Goal: Task Accomplishment & Management: Manage account settings

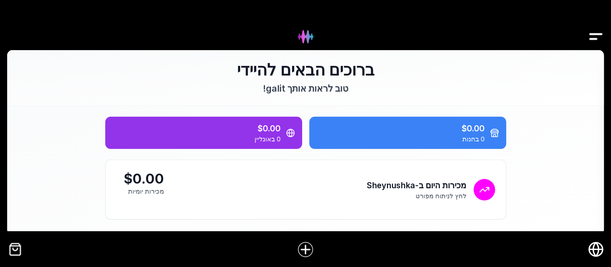
click at [589, 39] on img "Drawer" at bounding box center [595, 37] width 16 height 28
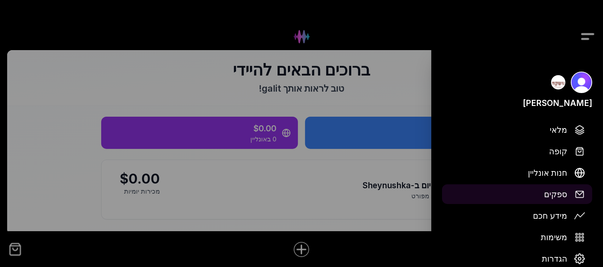
scroll to position [37, 0]
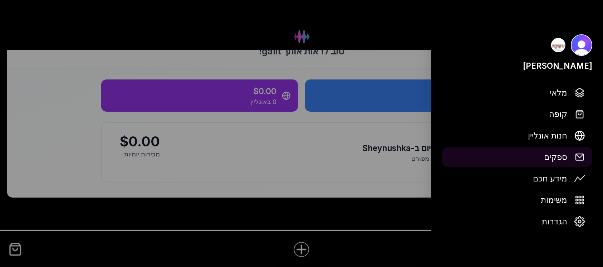
click at [559, 161] on span "ספקים" at bounding box center [555, 157] width 23 height 13
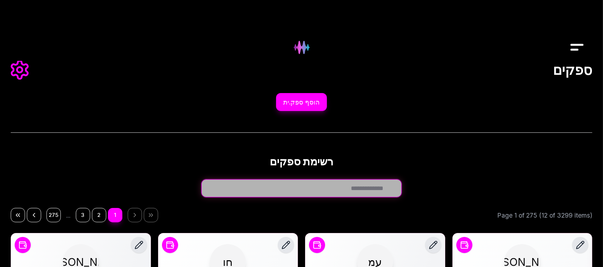
click at [319, 192] on input "חפש ספק.ית..." at bounding box center [301, 188] width 200 height 18
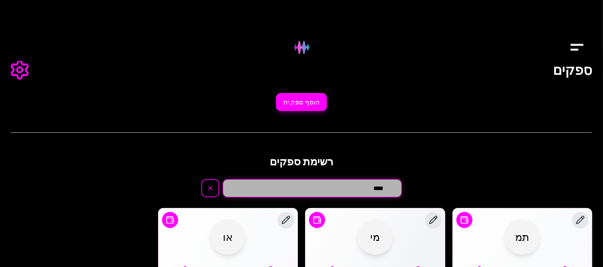
type input "****"
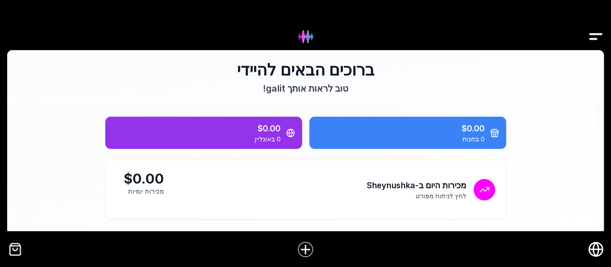
click at [593, 36] on img "Drawer" at bounding box center [595, 37] width 16 height 28
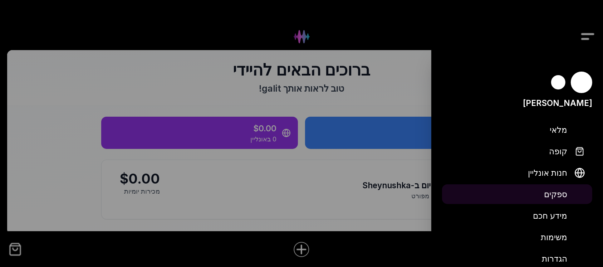
scroll to position [37, 0]
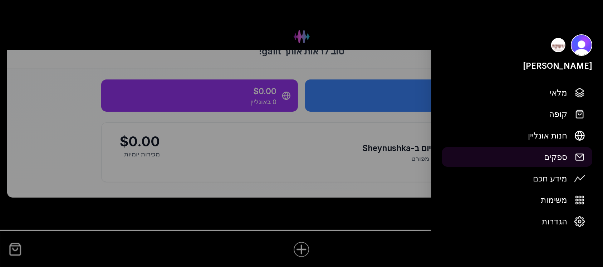
click at [554, 160] on span "ספקים" at bounding box center [555, 157] width 23 height 13
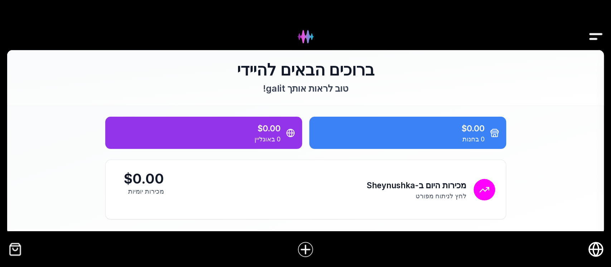
click at [17, 253] on img "קופה" at bounding box center [15, 249] width 16 height 16
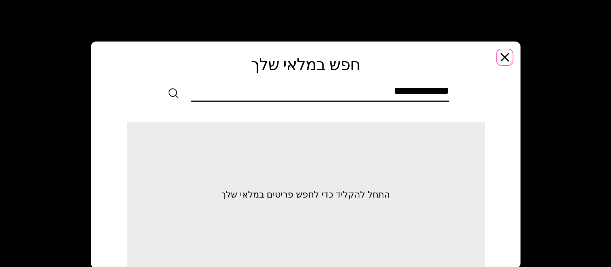
click at [502, 56] on icon "button" at bounding box center [504, 57] width 7 height 7
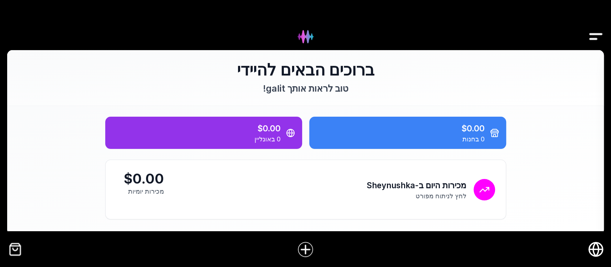
click at [588, 39] on img "Drawer" at bounding box center [595, 37] width 16 height 28
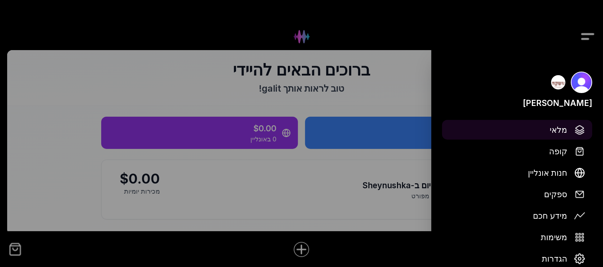
click at [541, 134] on link "מלאי" at bounding box center [517, 130] width 150 height 20
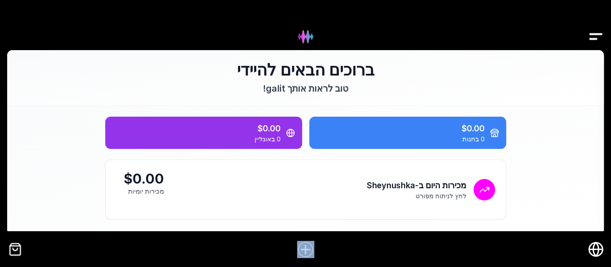
drag, startPoint x: 40, startPoint y: 237, endPoint x: 24, endPoint y: 242, distance: 16.9
click at [25, 242] on div "[PERSON_NAME] מלאי קופה חנות אונליין ספקים מידע חכם משימות הגדרות ברוכים הבאים …" at bounding box center [305, 133] width 611 height 267
click at [19, 248] on img "קופה" at bounding box center [15, 249] width 16 height 16
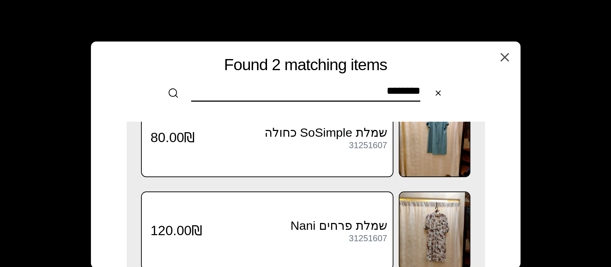
scroll to position [48, 0]
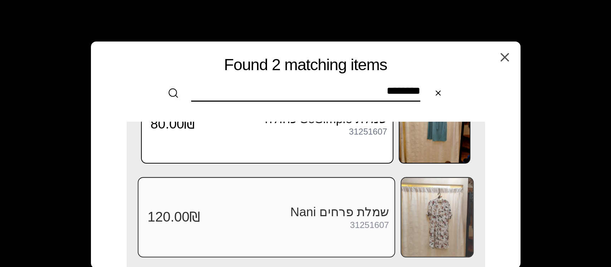
type input "********"
click at [428, 210] on img at bounding box center [437, 217] width 72 height 79
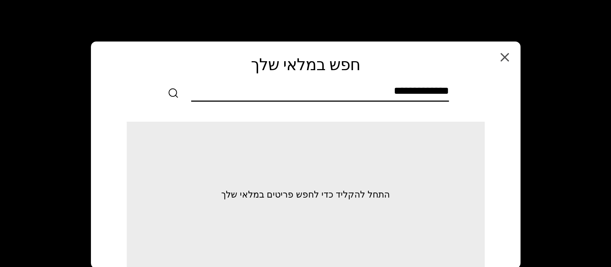
scroll to position [0, 0]
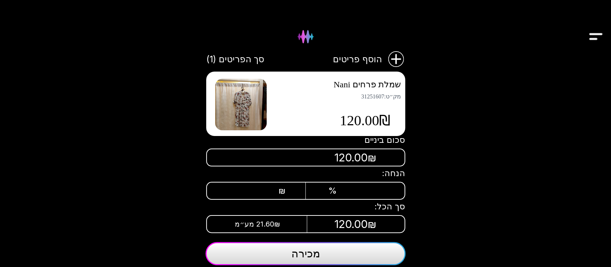
click at [235, 99] on img at bounding box center [241, 105] width 52 height 52
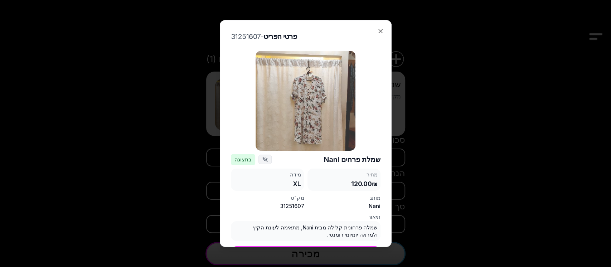
click at [291, 98] on img at bounding box center [305, 101] width 100 height 100
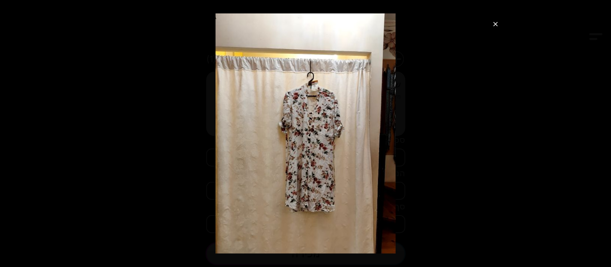
click at [493, 26] on icon "סגור תצוגת תמונה" at bounding box center [495, 24] width 4 height 4
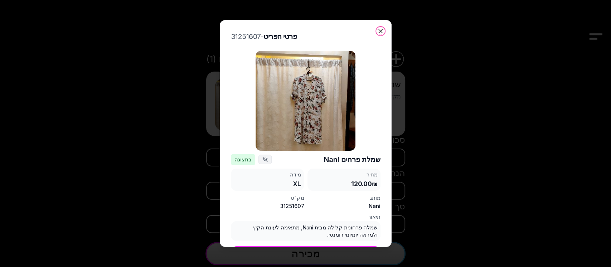
click at [378, 33] on icon "button" at bounding box center [380, 31] width 7 height 7
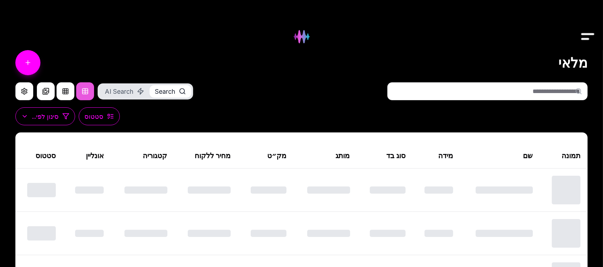
click at [490, 93] on input "text" at bounding box center [487, 91] width 200 height 18
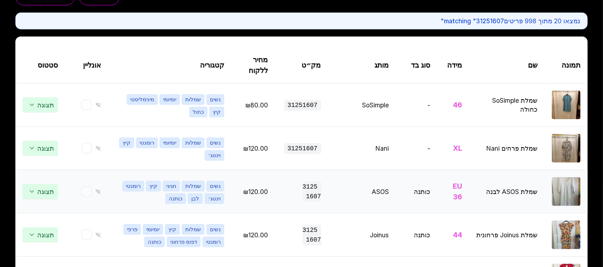
scroll to position [143, 0]
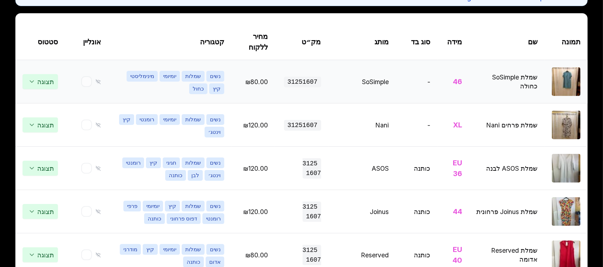
type input "********"
click at [567, 82] on img at bounding box center [566, 81] width 29 height 29
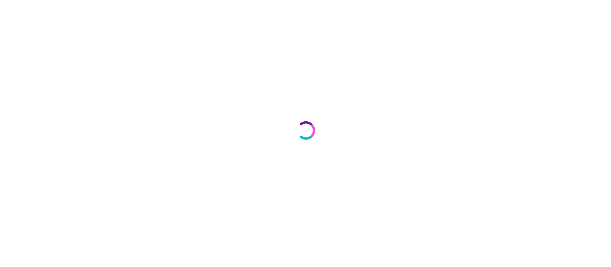
select select "***"
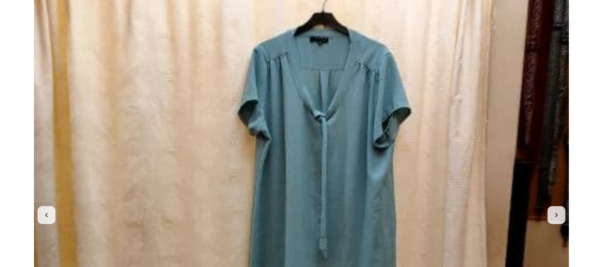
scroll to position [95, 0]
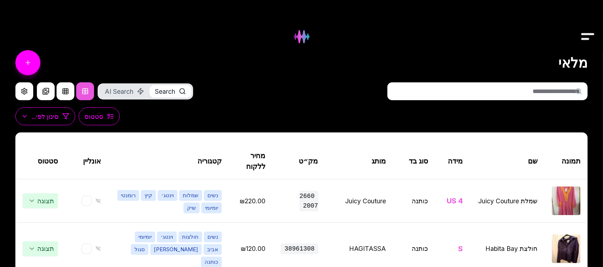
click at [509, 88] on input "text" at bounding box center [487, 91] width 200 height 18
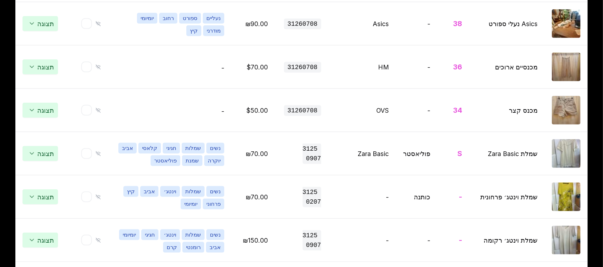
scroll to position [867, 0]
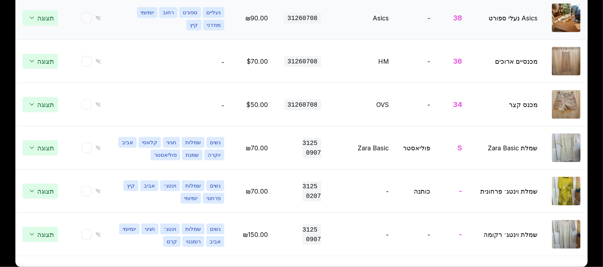
type input "********"
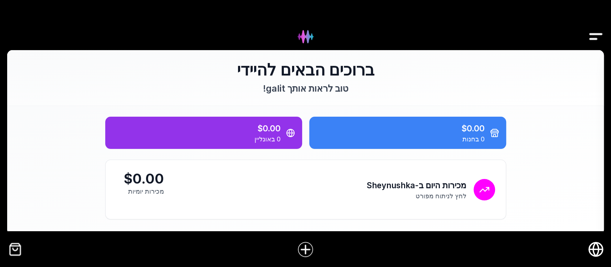
click at [589, 30] on img "Drawer" at bounding box center [595, 37] width 16 height 28
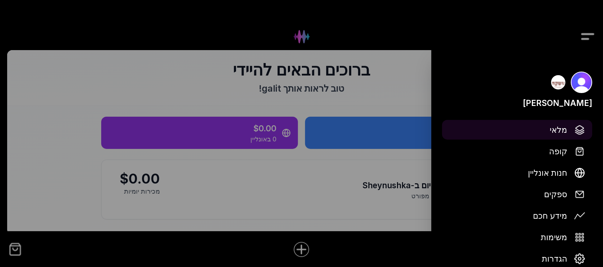
click at [564, 130] on span "מלאי" at bounding box center [559, 129] width 18 height 13
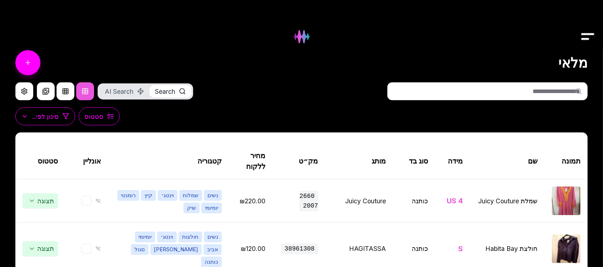
click at [532, 86] on input "text" at bounding box center [487, 91] width 200 height 18
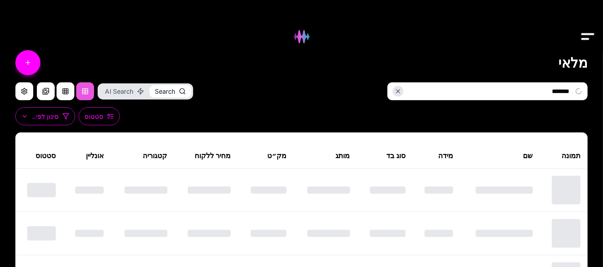
type input "********"
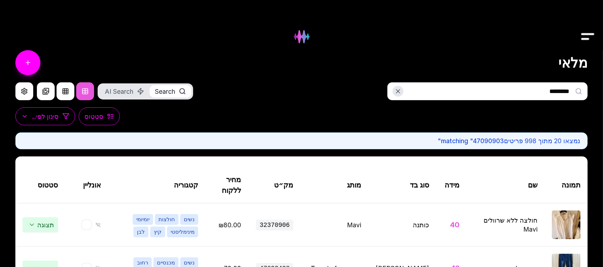
scroll to position [191, 0]
